Goal: Task Accomplishment & Management: Use online tool/utility

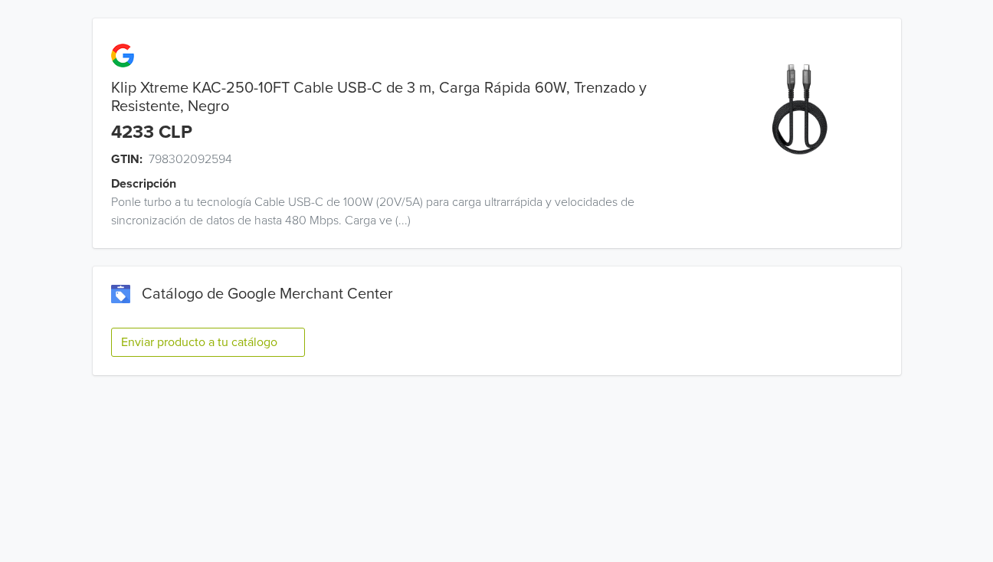
click at [231, 344] on button "Enviar producto a tu catálogo" at bounding box center [208, 342] width 194 height 29
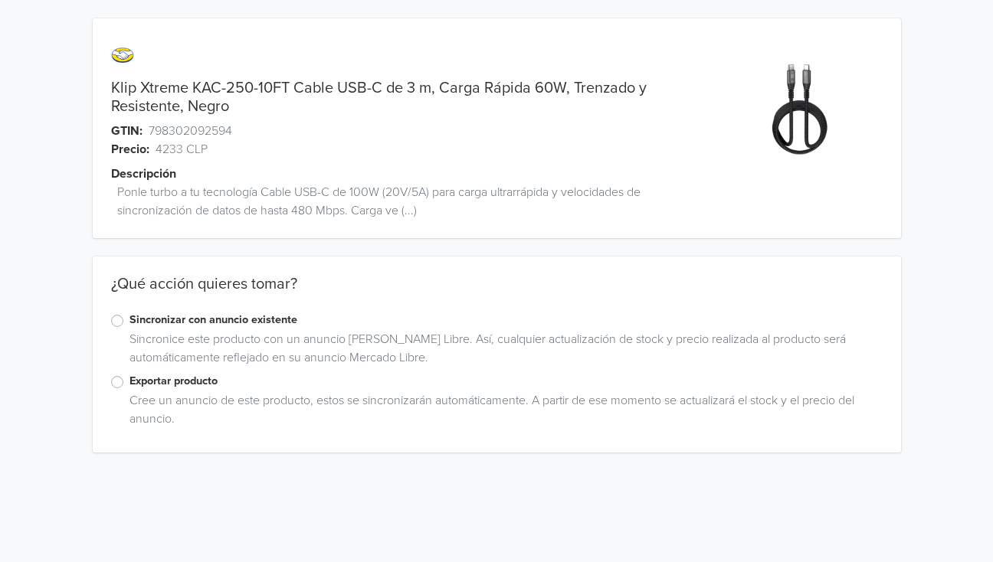
click at [129, 382] on label "Exportar producto" at bounding box center [505, 381] width 753 height 17
click at [0, 0] on input "Exportar producto" at bounding box center [0, 0] width 0 height 0
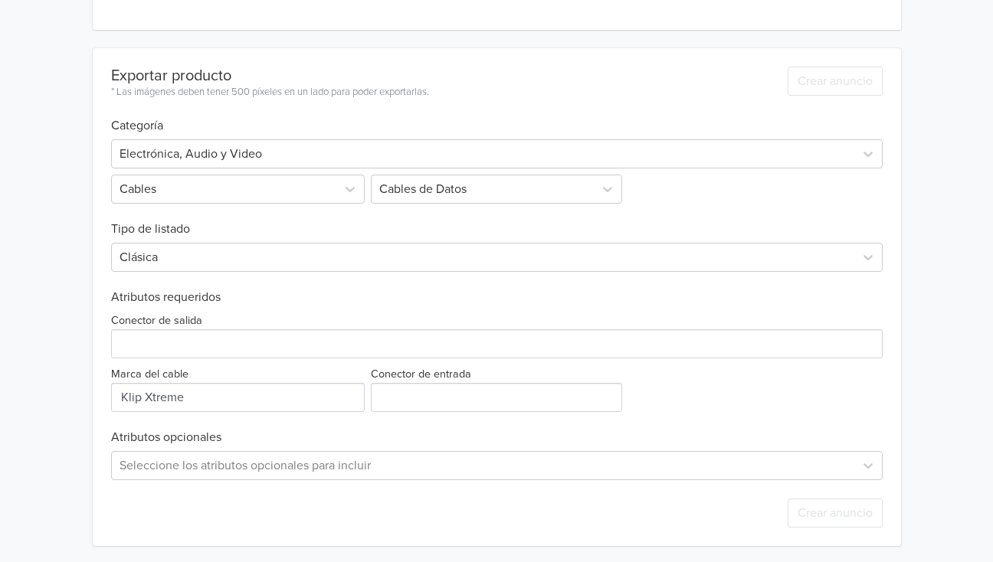
scroll to position [424, 0]
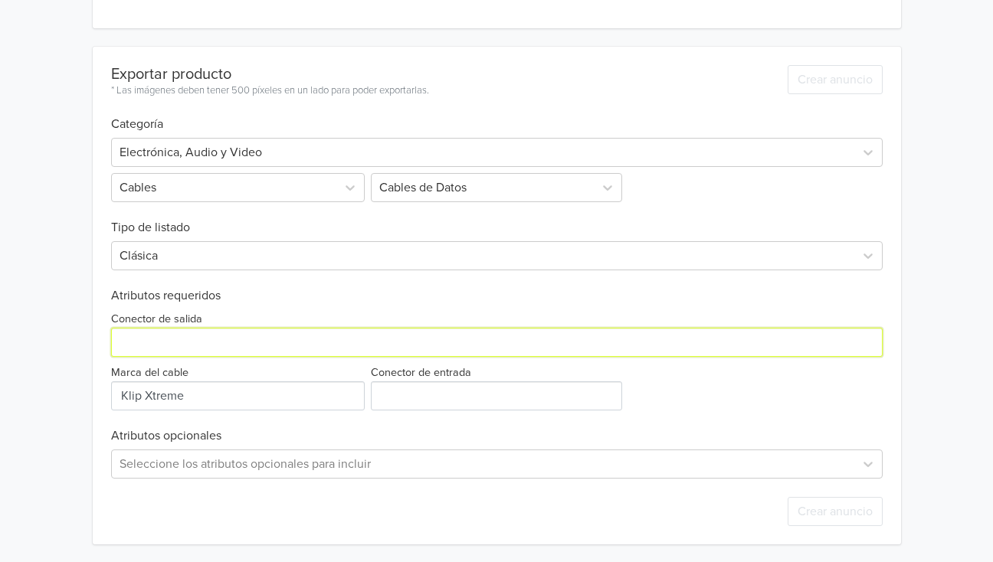
click at [141, 342] on input "Conector de salida" at bounding box center [496, 342] width 771 height 29
type input "USB C"
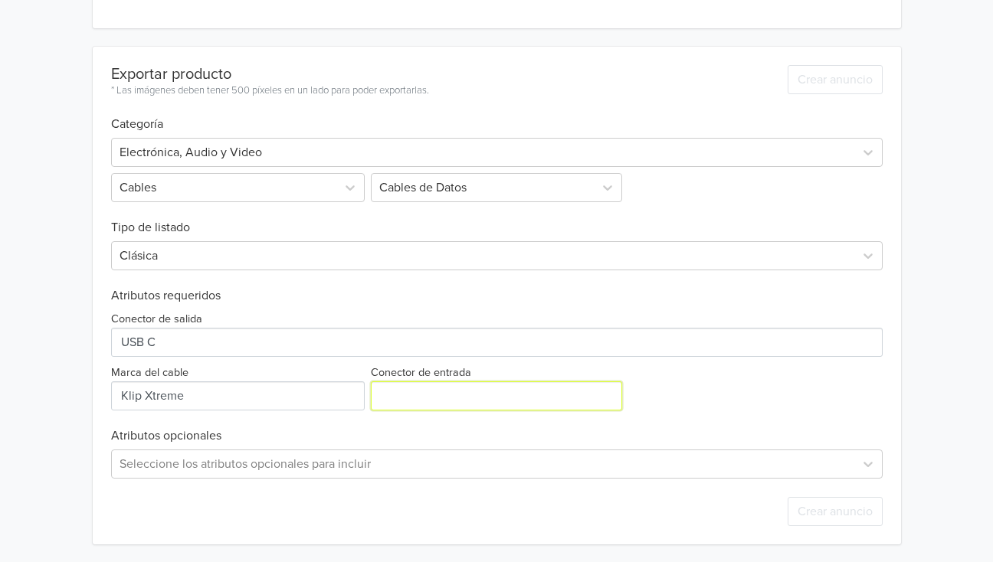
click at [402, 395] on input "Conector de entrada" at bounding box center [496, 396] width 251 height 29
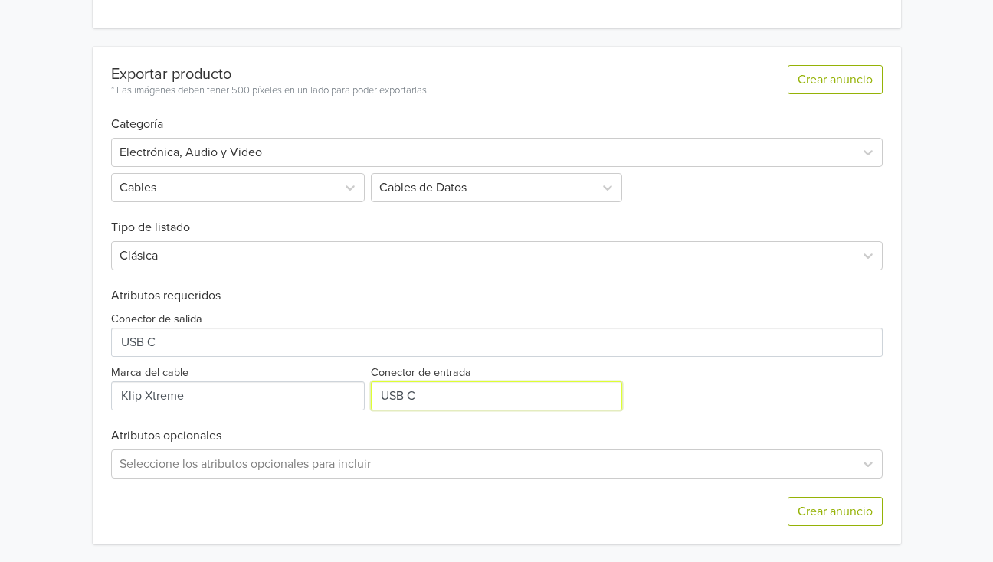
type input "USB C"
click at [19, 427] on div "Klip Xtreme KAC-250-10FT Cable USB-C de 3 m, Carga Rápida 60W, Trenzado y Resis…" at bounding box center [496, 70] width 970 height 988
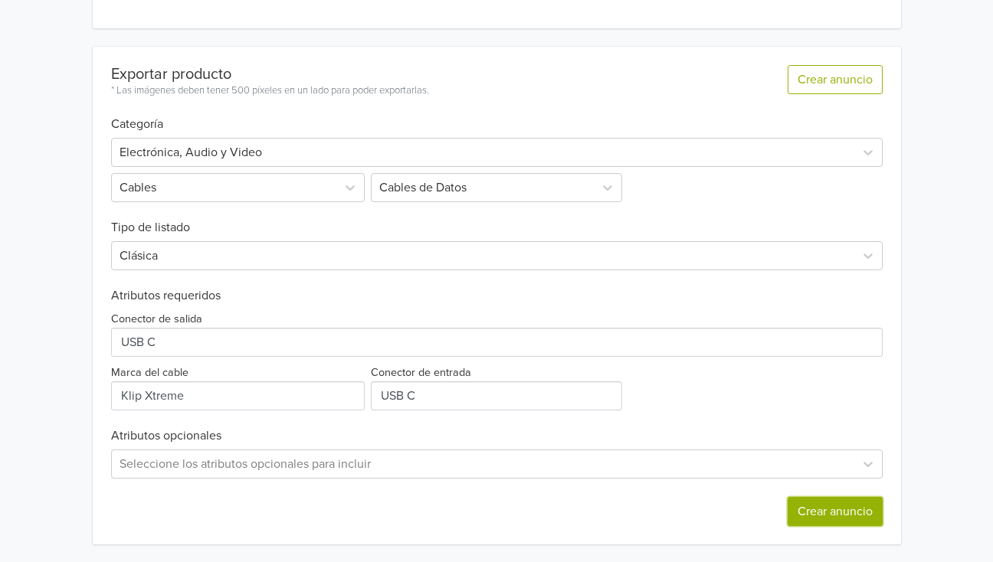
click at [839, 516] on button "Crear anuncio" at bounding box center [835, 511] width 95 height 29
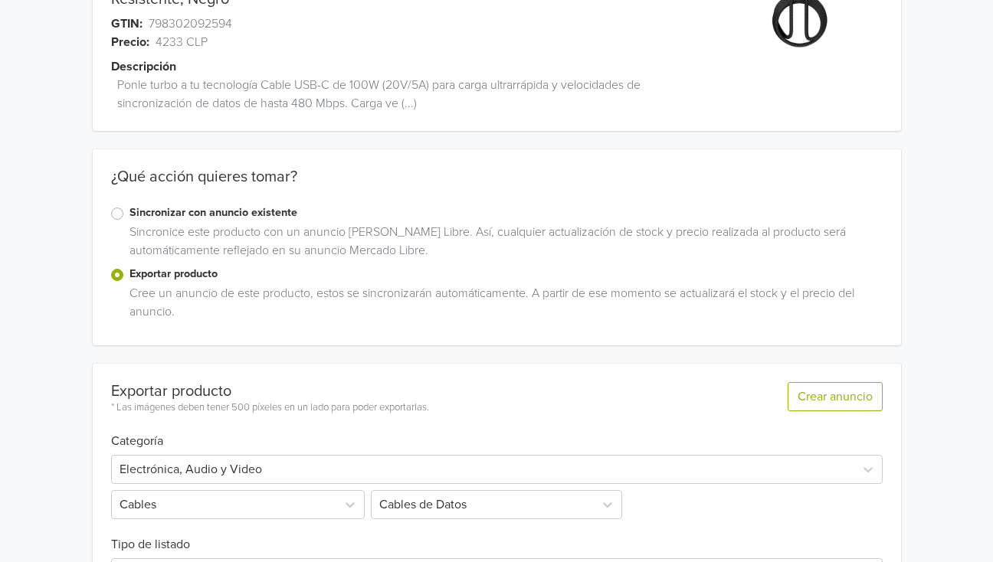
scroll to position [0, 0]
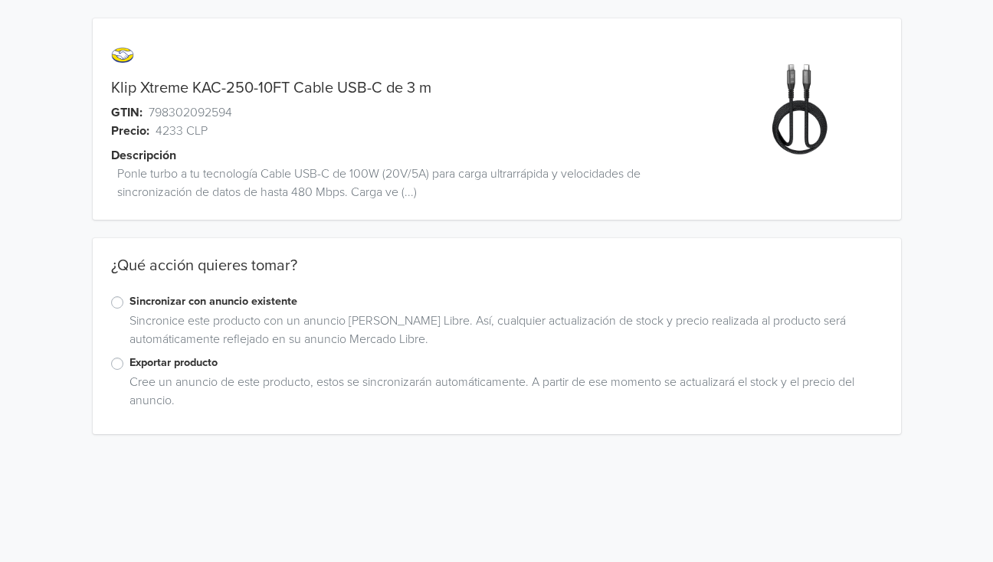
click at [129, 368] on label "Exportar producto" at bounding box center [505, 363] width 753 height 17
click at [0, 0] on input "Exportar producto" at bounding box center [0, 0] width 0 height 0
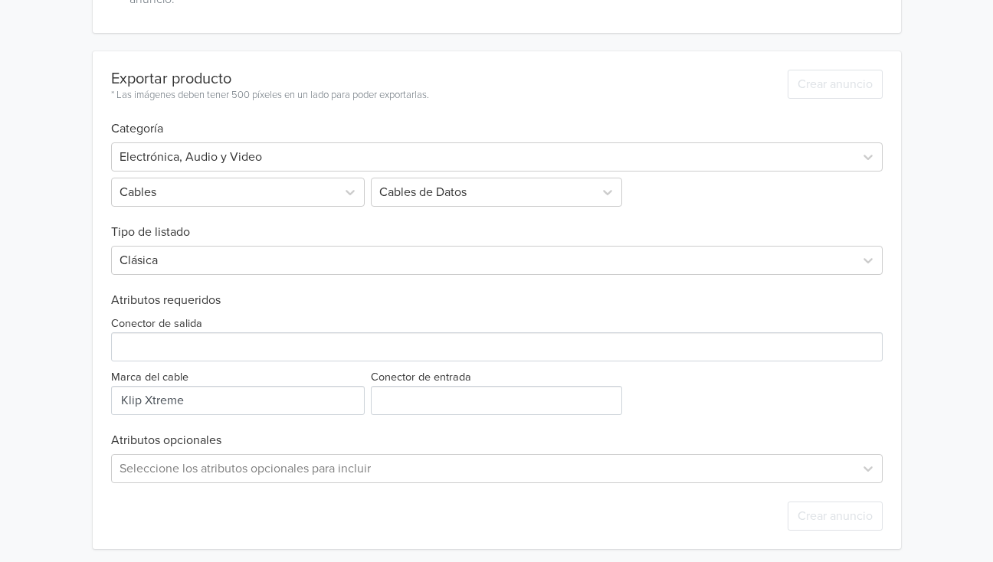
scroll to position [406, 0]
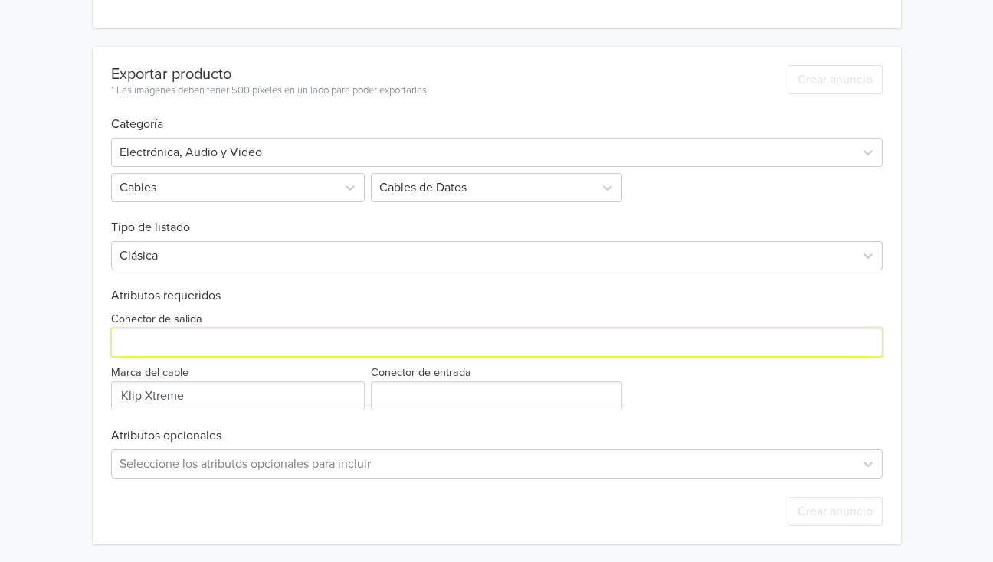
click at [146, 344] on input "Conector de salida" at bounding box center [496, 342] width 771 height 29
type input "USB C"
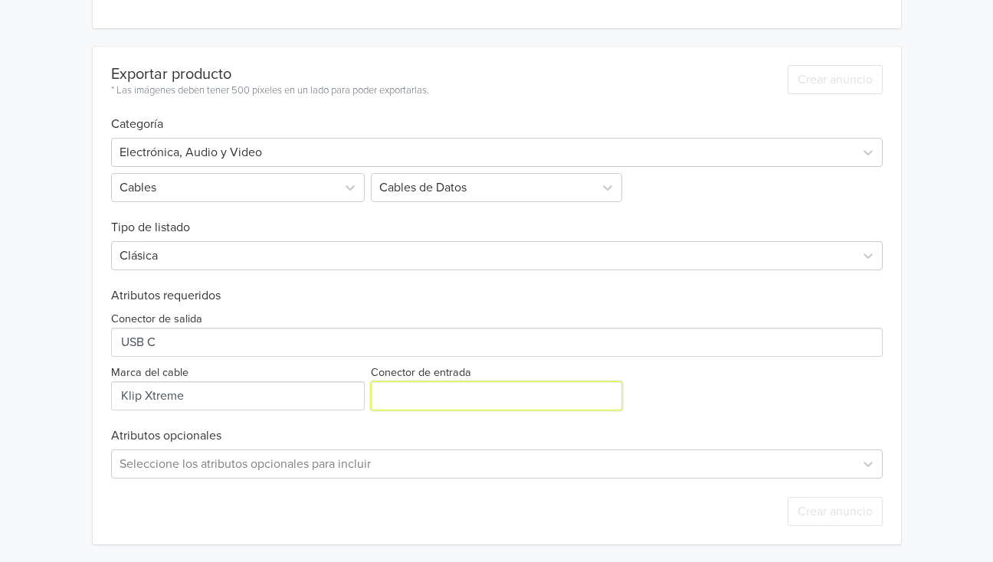
click at [392, 400] on input "Conector de entrada" at bounding box center [496, 396] width 251 height 29
type input "USB C"
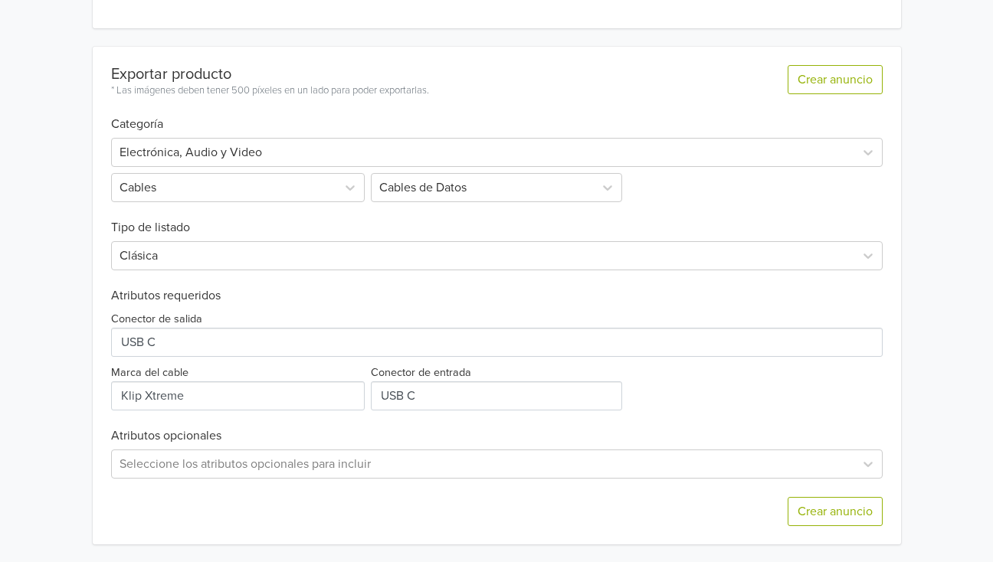
click at [51, 379] on div "Klip Xtreme KAC-250-10FT Cable USB-C de 3 m GTIN: 798302092594 Precio: 4233 CLP…" at bounding box center [496, 78] width 970 height 969
click at [811, 505] on button "Crear anuncio" at bounding box center [835, 511] width 95 height 29
